Goal: Information Seeking & Learning: Find specific fact

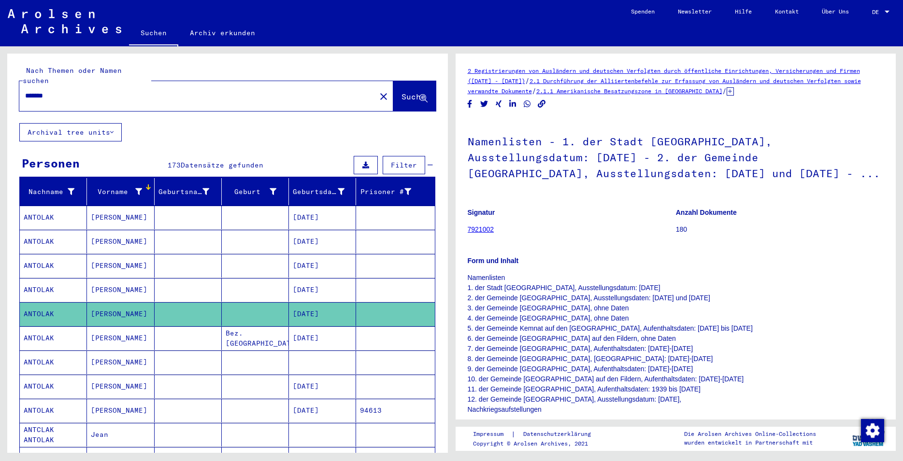
scroll to position [418, 0]
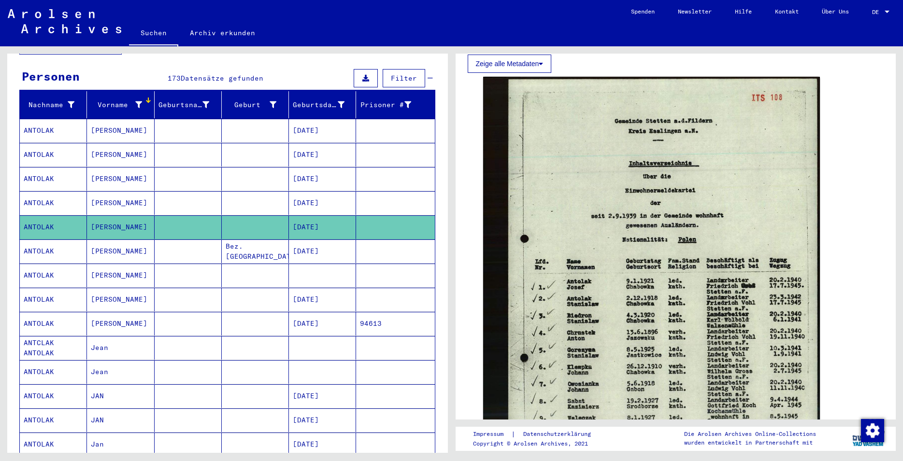
click at [46, 197] on mat-cell "ANTOLAK" at bounding box center [53, 203] width 67 height 24
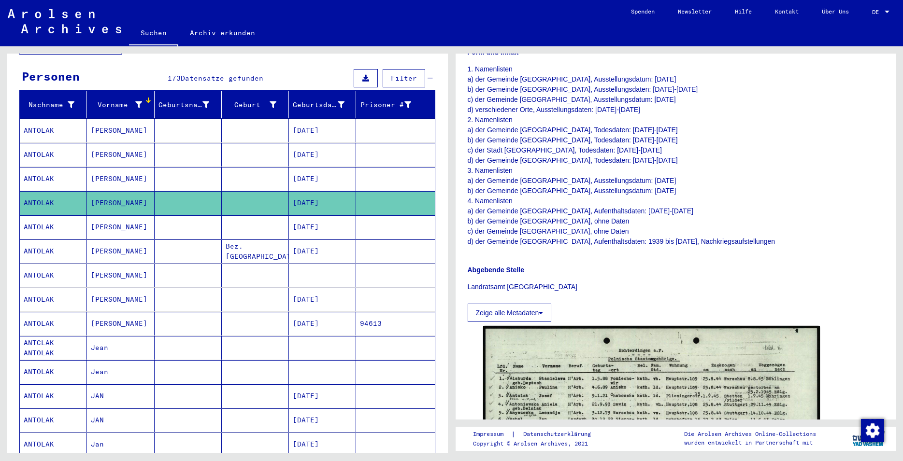
scroll to position [470, 0]
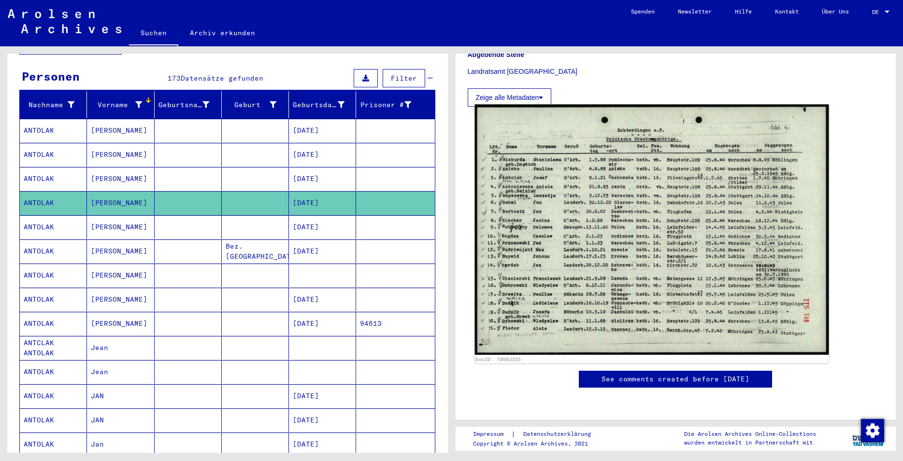
click at [628, 257] on img at bounding box center [652, 229] width 354 height 251
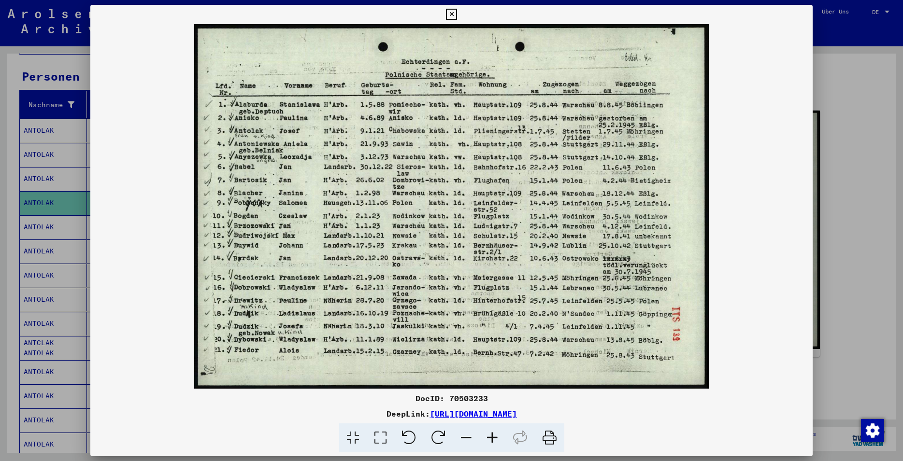
click at [457, 16] on icon at bounding box center [451, 15] width 11 height 12
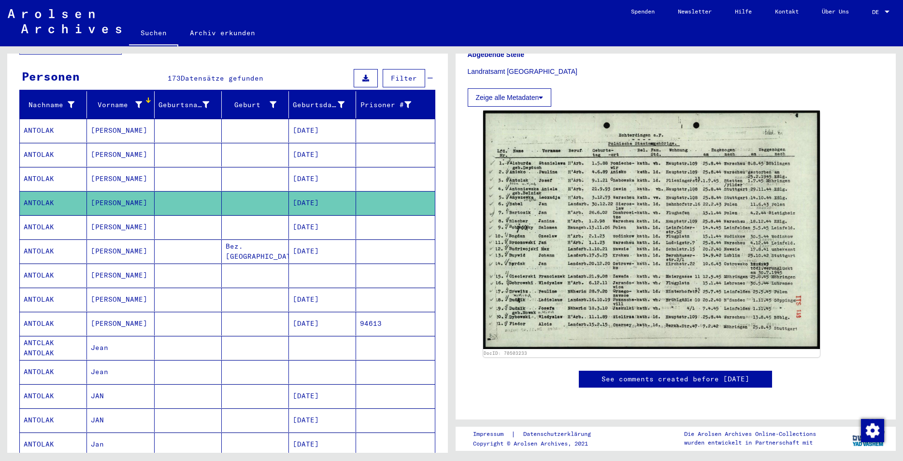
click at [43, 177] on mat-cell "ANTOLAK" at bounding box center [53, 179] width 67 height 24
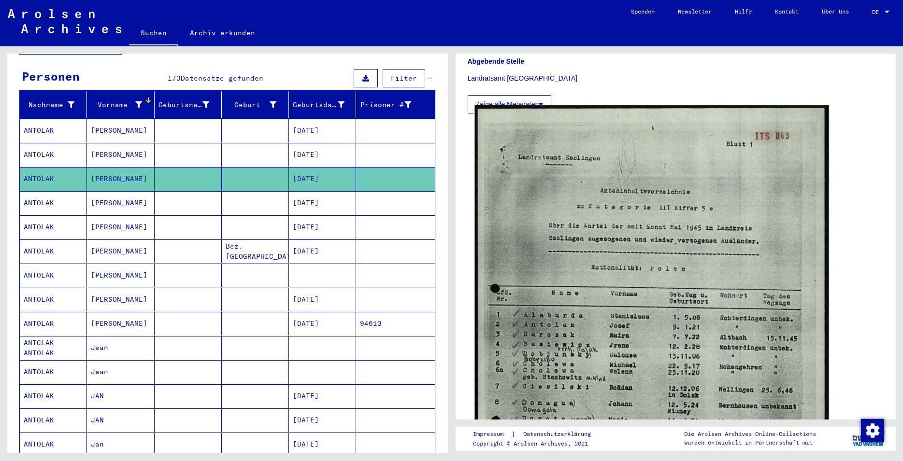
scroll to position [626, 0]
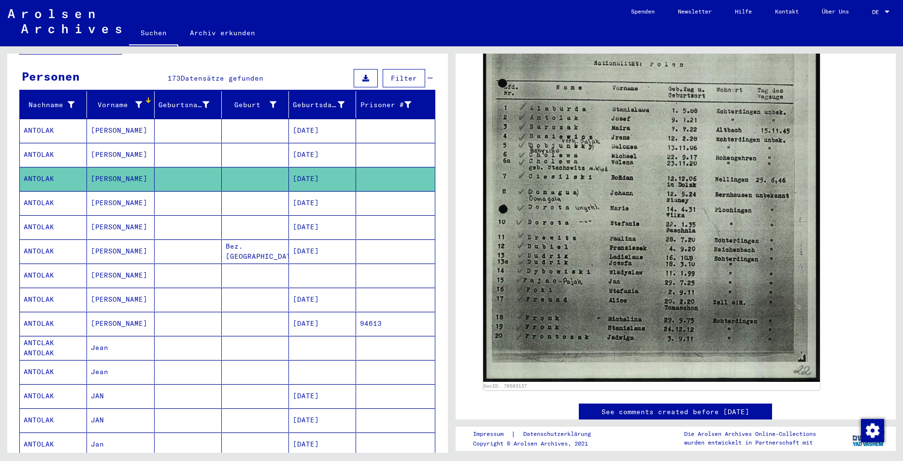
click at [158, 150] on mat-cell at bounding box center [188, 155] width 67 height 24
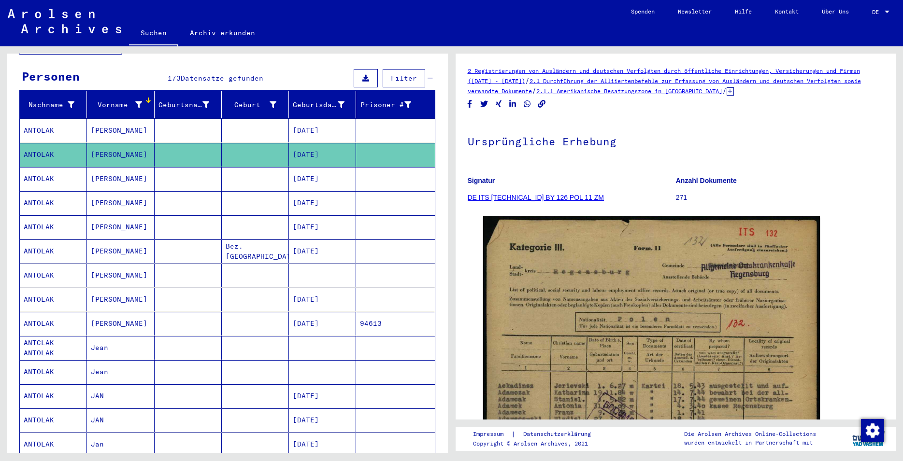
click at [107, 218] on mat-cell "[PERSON_NAME]" at bounding box center [120, 228] width 67 height 24
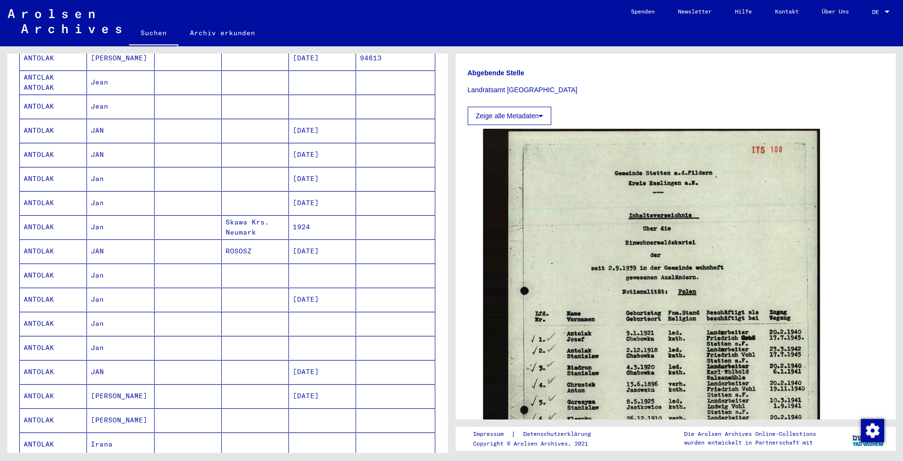
scroll to position [452, 0]
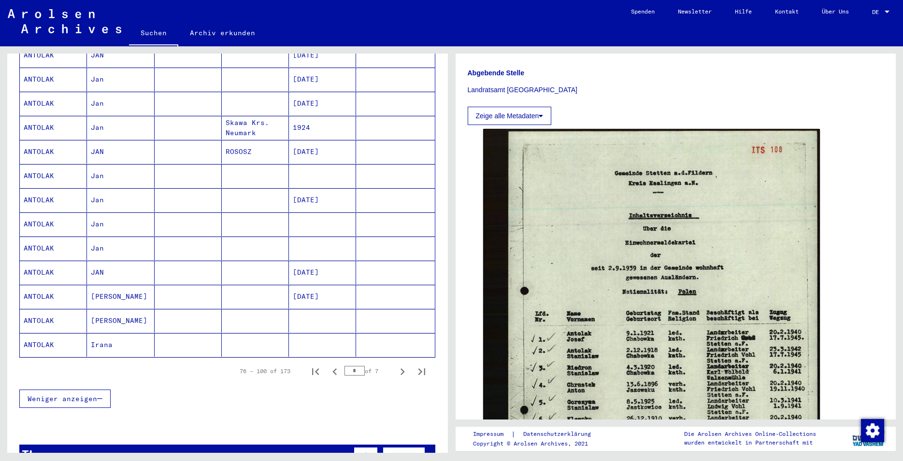
click at [34, 286] on mat-cell "ANTOLAK" at bounding box center [53, 297] width 67 height 24
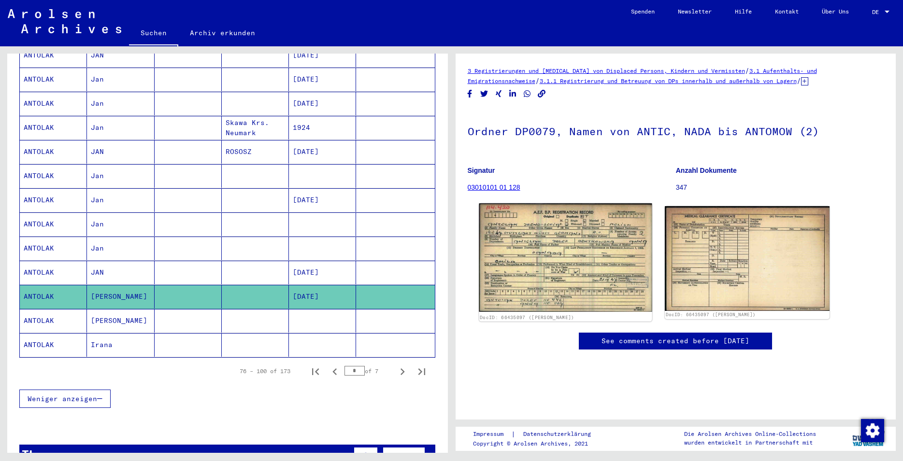
click at [586, 272] on img at bounding box center [565, 257] width 173 height 109
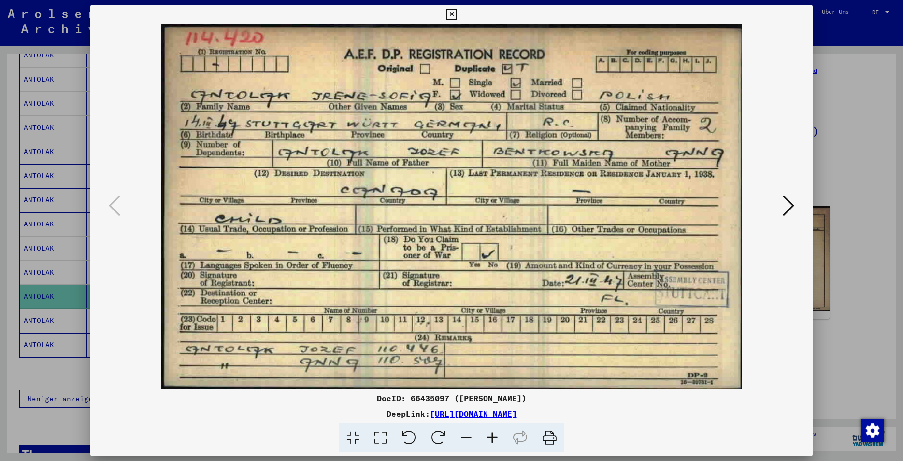
click at [457, 13] on icon at bounding box center [451, 15] width 11 height 12
